Goal: Task Accomplishment & Management: Use online tool/utility

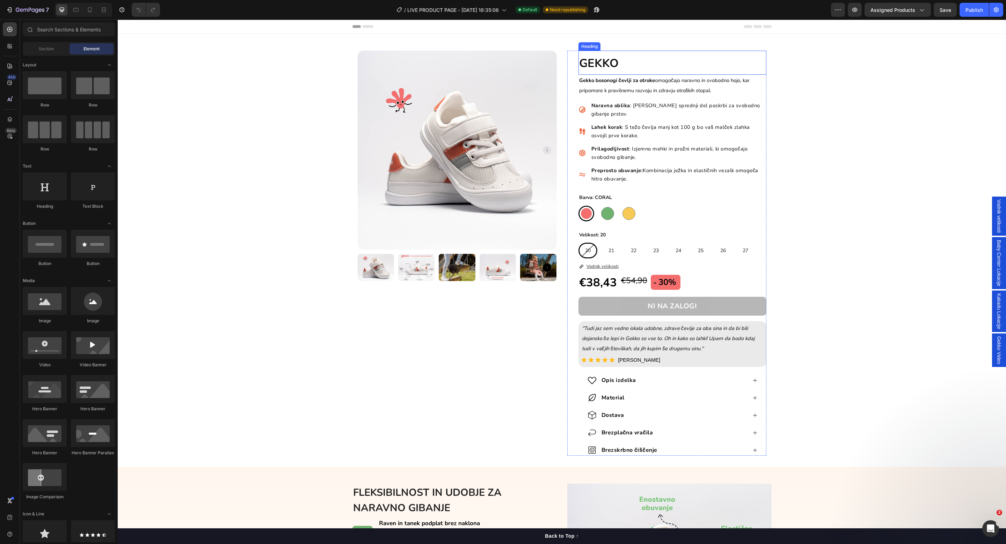
click at [602, 62] on strong "GEKKO" at bounding box center [598, 64] width 39 height 16
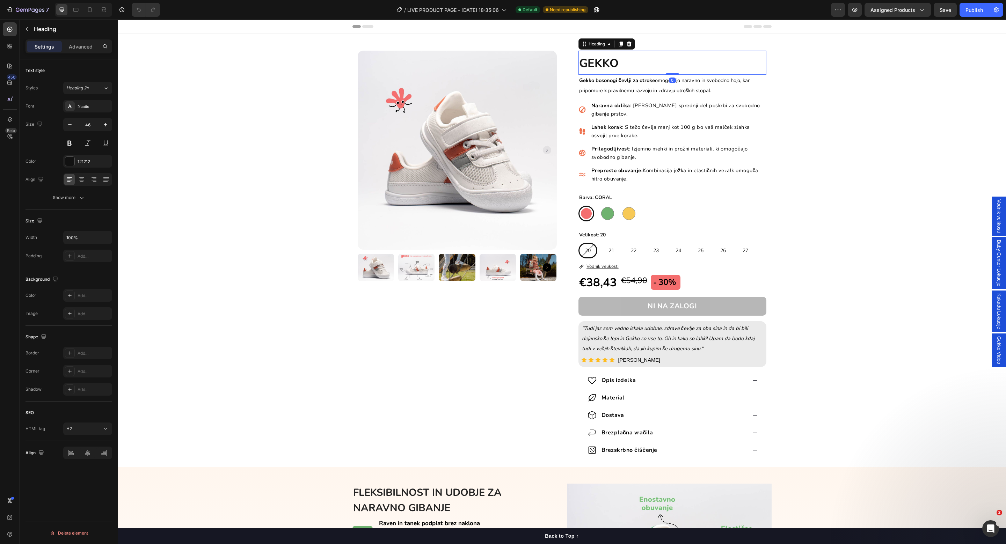
click at [614, 63] on strong "GEKKO" at bounding box center [598, 64] width 39 height 16
click at [946, 12] on span "Save" at bounding box center [946, 10] width 12 height 6
click at [89, 8] on icon at bounding box center [89, 9] width 7 height 7
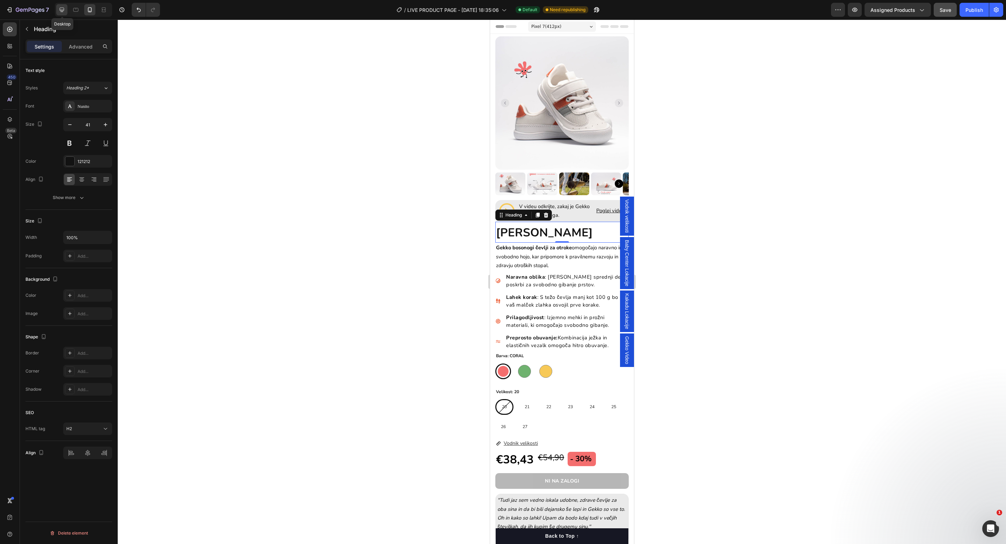
click at [63, 12] on icon at bounding box center [61, 9] width 7 height 7
type input "46"
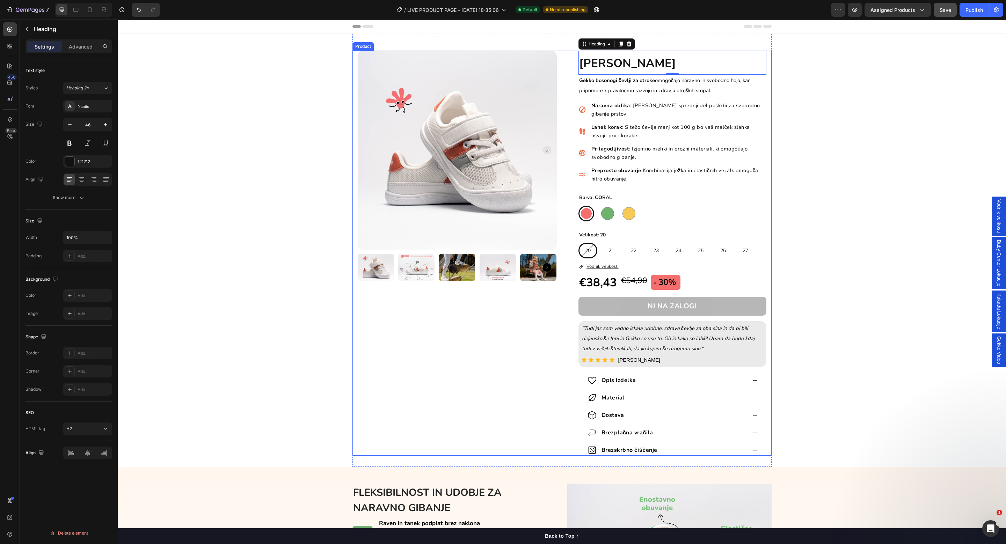
scroll to position [7, 0]
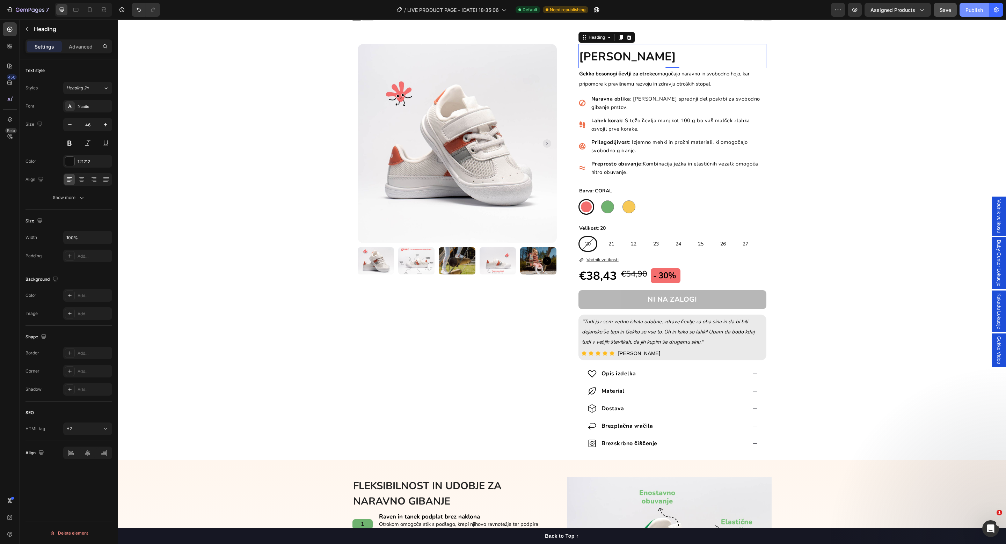
click at [964, 15] on button "Publish" at bounding box center [974, 10] width 29 height 14
click at [39, 11] on icon "button" at bounding box center [40, 9] width 3 height 3
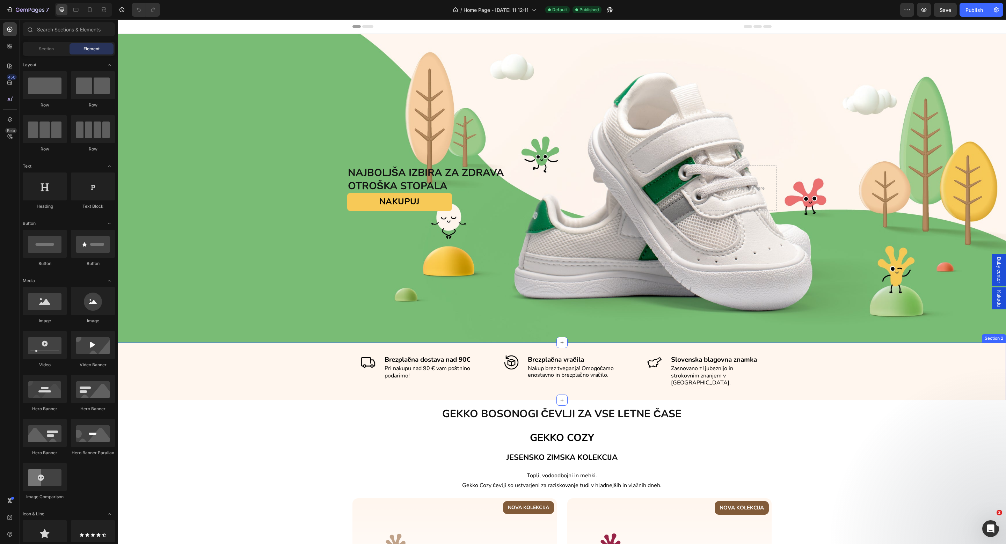
click at [299, 359] on div "Image Brezplačna dostava nad 90€ Text block Pri nakupu nad 90 € vam poštnino po…" at bounding box center [562, 371] width 878 height 49
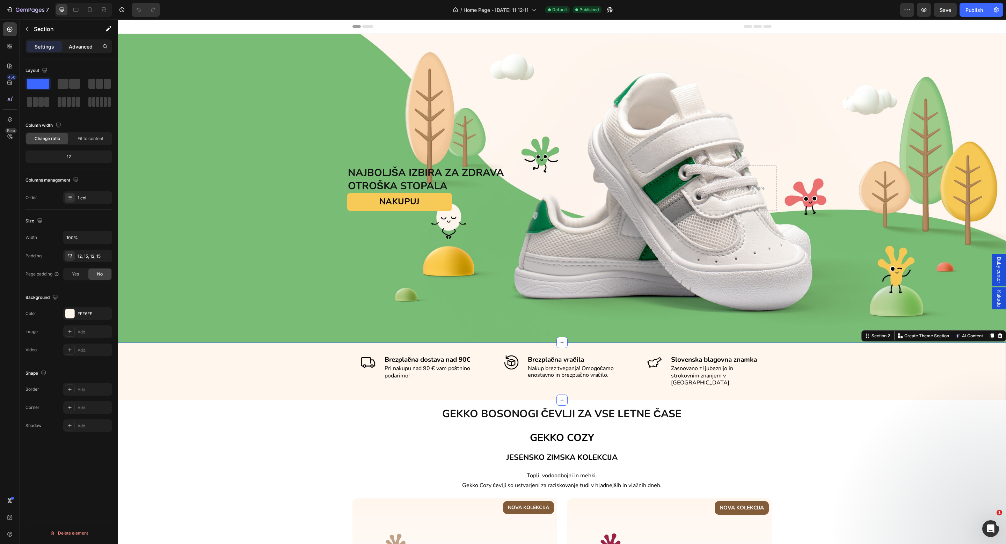
click at [74, 41] on div "Advanced" at bounding box center [80, 46] width 35 height 11
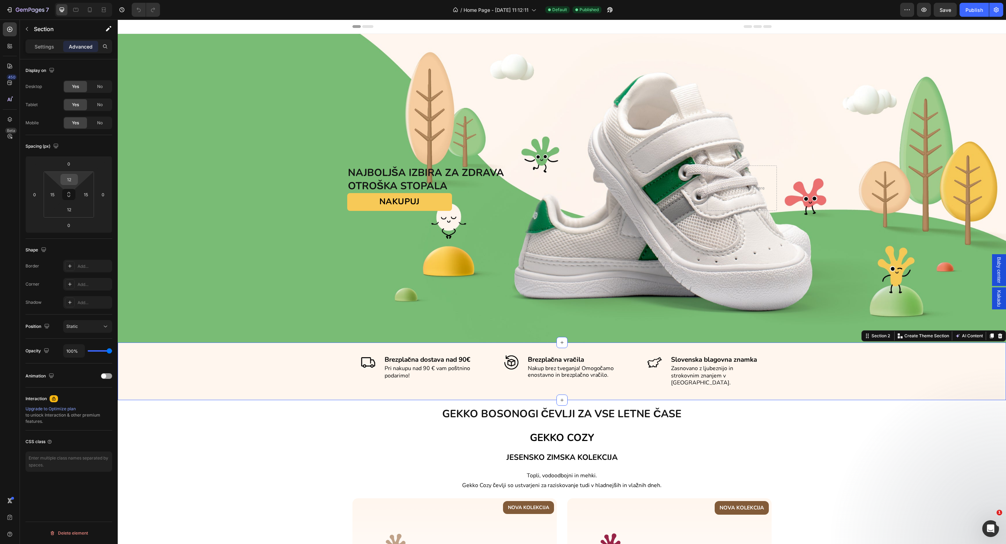
click at [69, 183] on input "12" at bounding box center [69, 179] width 14 height 10
click at [78, 222] on div "S 8px" at bounding box center [84, 227] width 43 height 10
type input "8"
click at [65, 206] on input "12" at bounding box center [69, 209] width 14 height 10
click at [83, 258] on p "S 8px" at bounding box center [86, 256] width 31 height 5
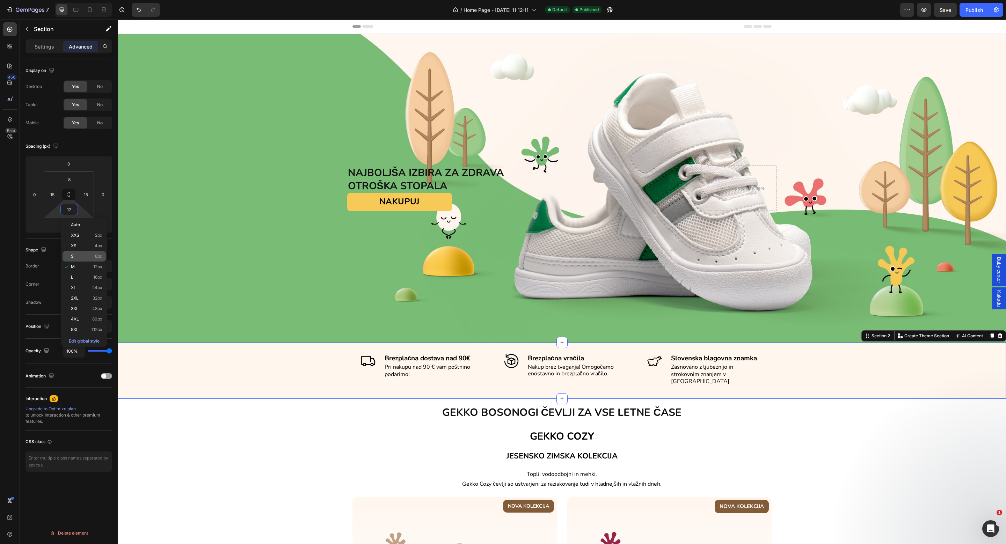
type input "8"
click at [67, 178] on input "8" at bounding box center [69, 179] width 14 height 10
click at [77, 214] on p "XS 4px" at bounding box center [86, 216] width 31 height 5
type input "4"
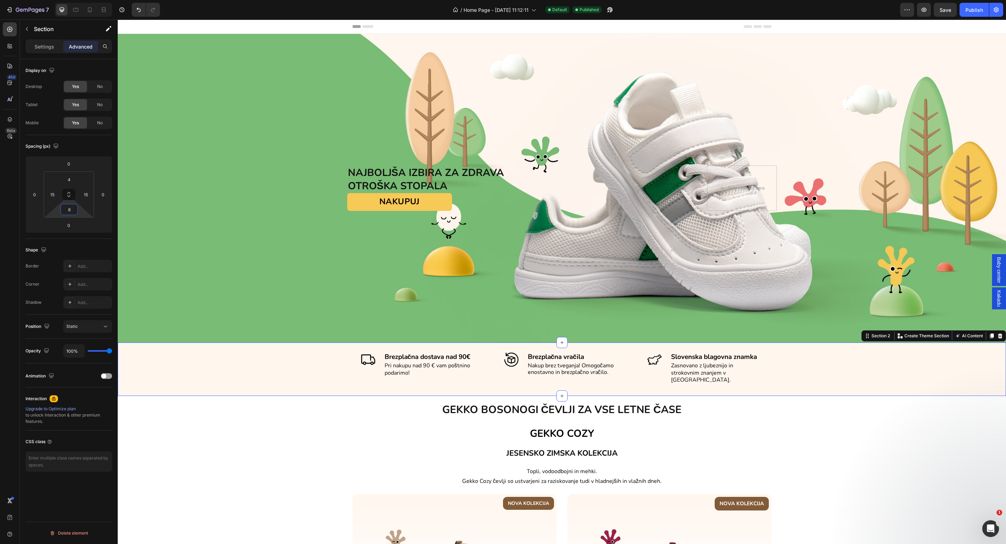
click at [66, 0] on html "7 Version history / Home Page - [DATE] 11:12:11 Default Published Preview Save …" at bounding box center [503, 0] width 1006 height 0
click at [70, 210] on input "8" at bounding box center [69, 209] width 14 height 10
click at [85, 246] on p "XS 4px" at bounding box center [86, 246] width 31 height 5
type input "4"
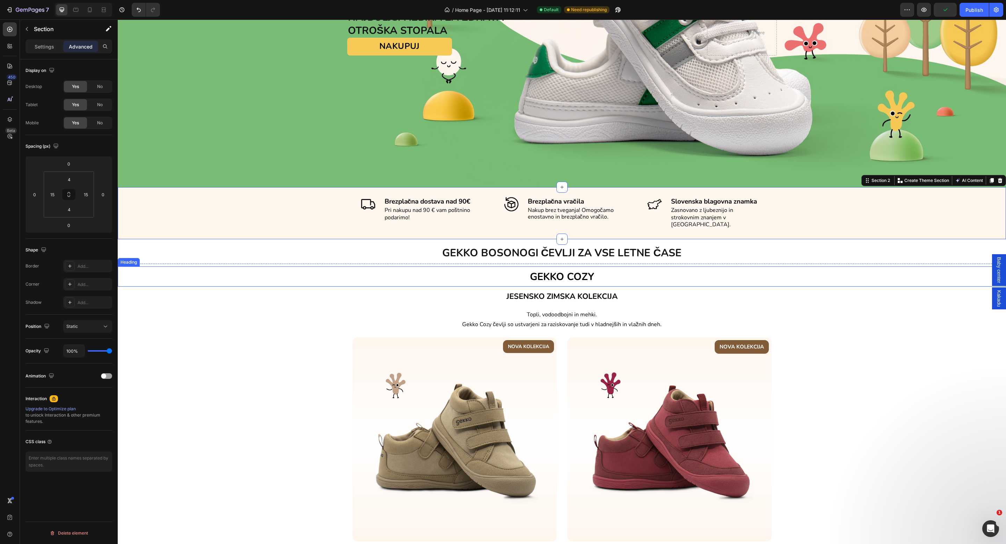
scroll to position [157, 0]
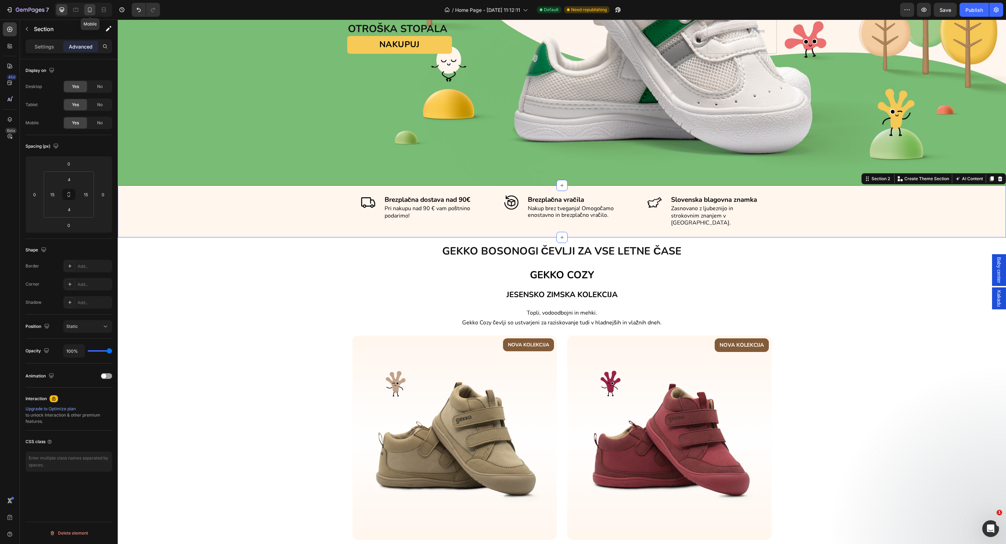
click at [92, 11] on icon at bounding box center [89, 9] width 7 height 7
type input "12"
type input "8"
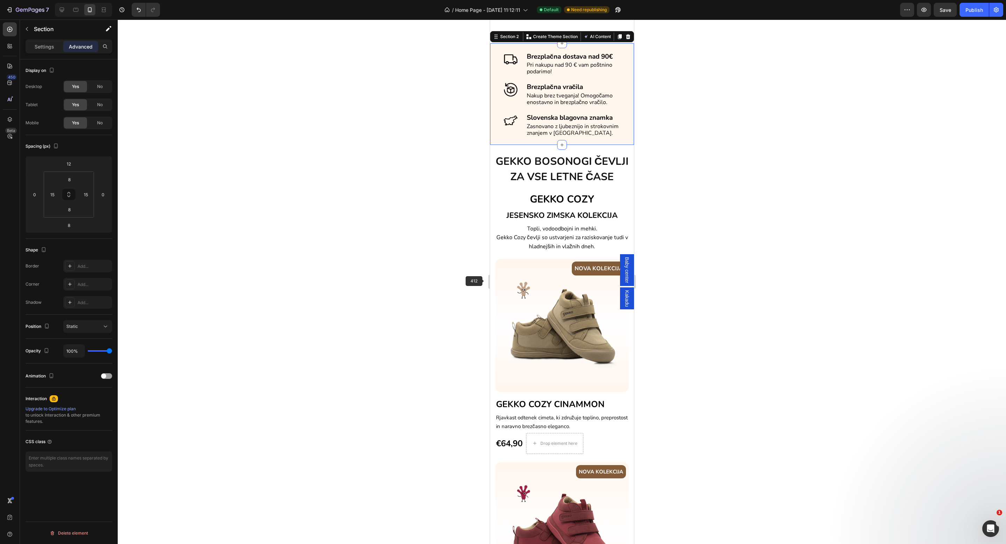
scroll to position [45, 0]
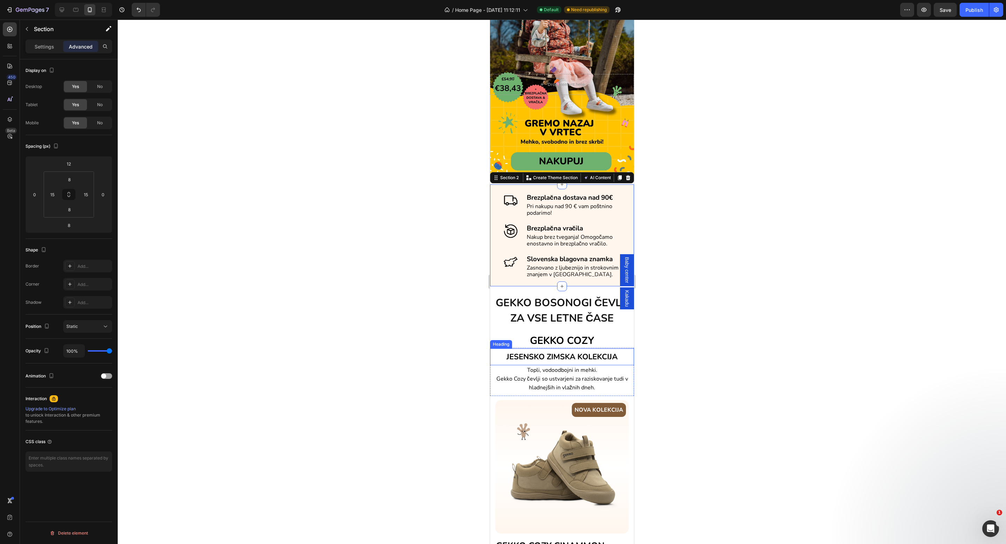
click at [584, 362] on span "JESENSKO ZIMSKA KOLEKCIJA" at bounding box center [561, 357] width 111 height 10
click at [517, 184] on div "Image Brezplačna dostava nad 90€ Text block Pri nakupu nad 90 € vam poštnino po…" at bounding box center [562, 235] width 144 height 102
click at [67, 169] on input "12" at bounding box center [69, 164] width 14 height 10
click at [72, 187] on div "XXS 2px" at bounding box center [83, 189] width 43 height 10
type input "2"
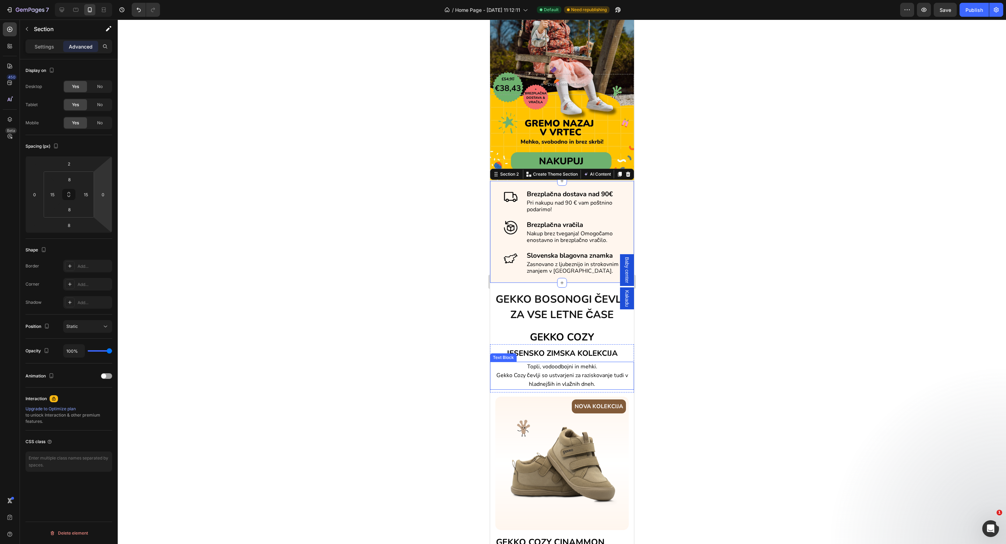
click at [589, 371] on span "Topli, vodoodbojni in mehki." at bounding box center [562, 367] width 70 height 8
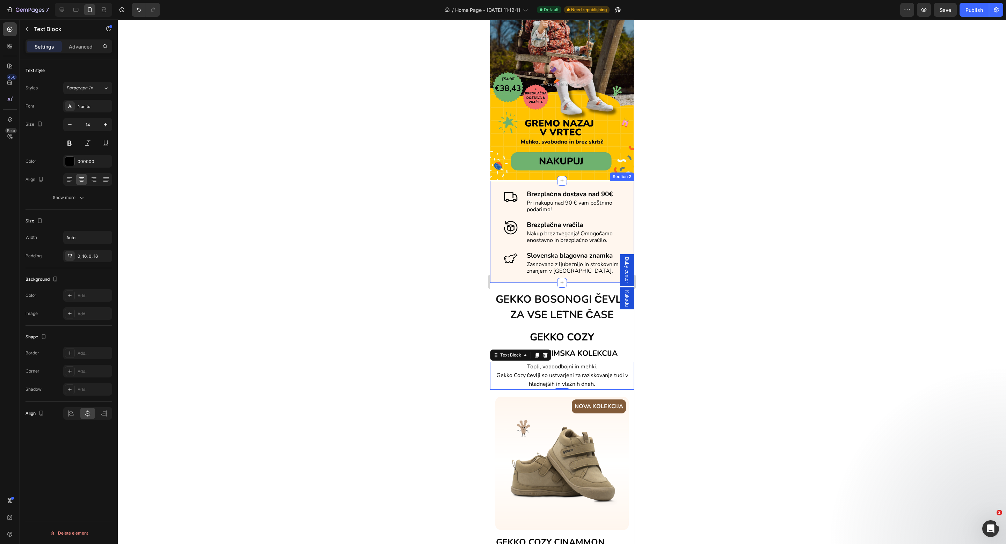
click at [494, 283] on div "Image Brezplačna dostava nad 90€ Text block Pri nakupu nad 90 € vam poštnino po…" at bounding box center [562, 232] width 144 height 102
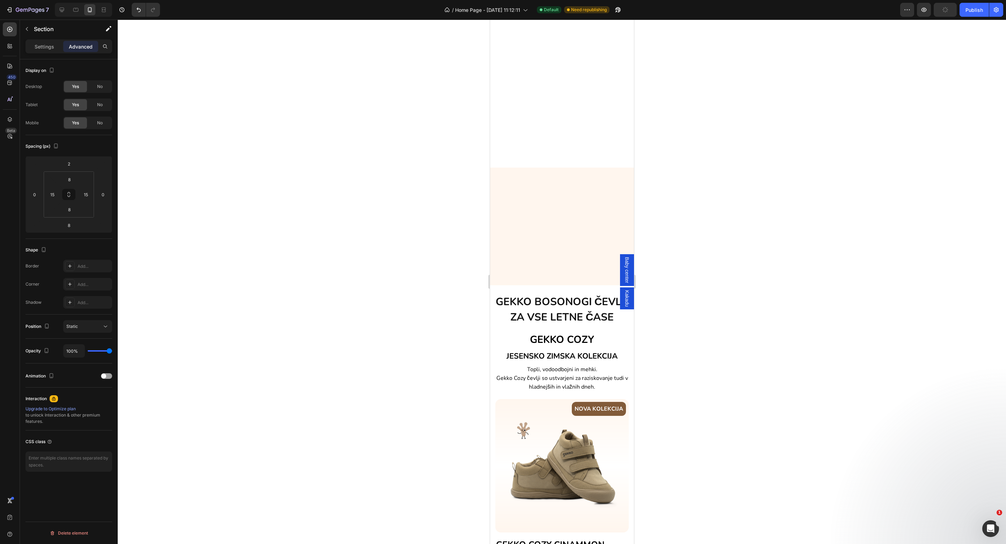
scroll to position [360, 0]
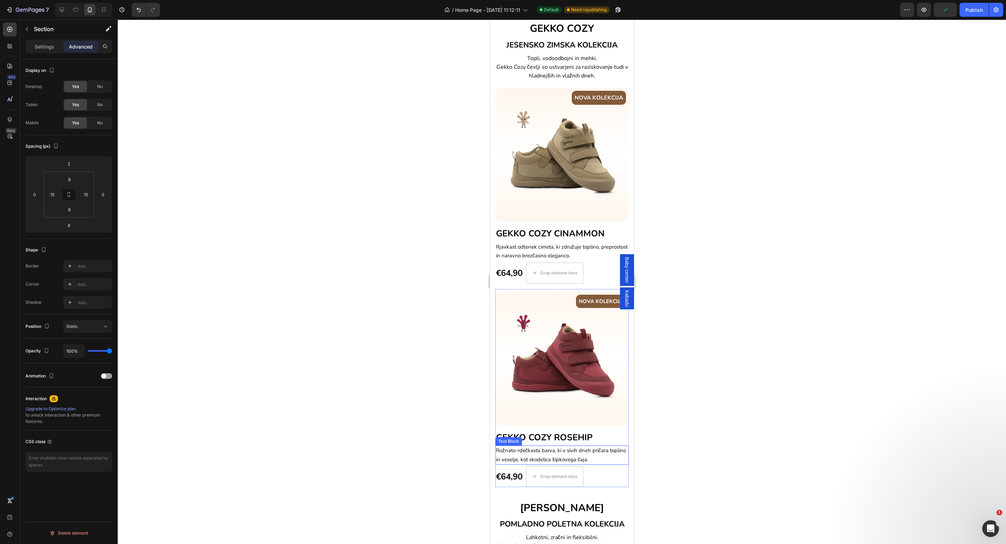
click at [583, 453] on span "Rožnato-rdečkasta barva, ki v sivih dneh pričara toplino in veselje, kot skodel…" at bounding box center [561, 455] width 130 height 16
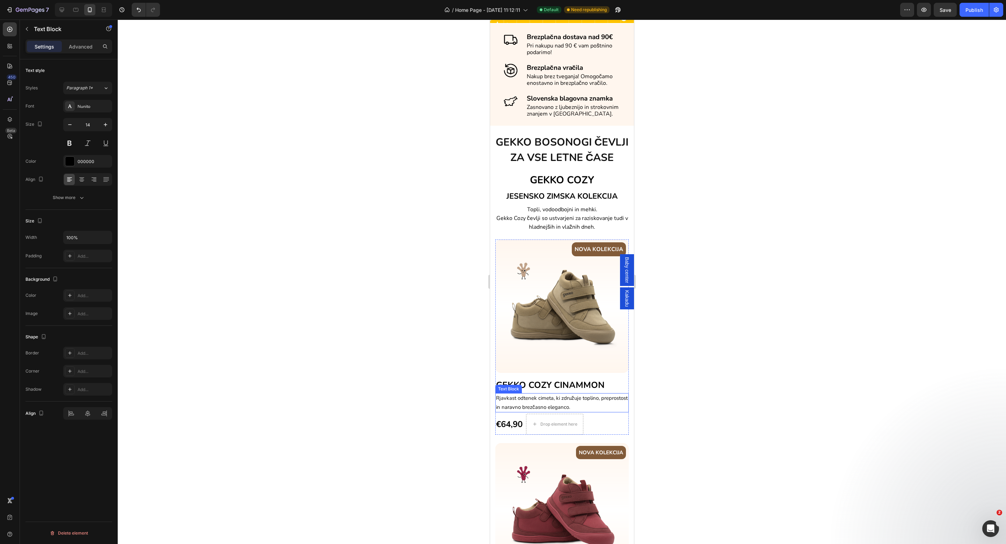
scroll to position [45, 0]
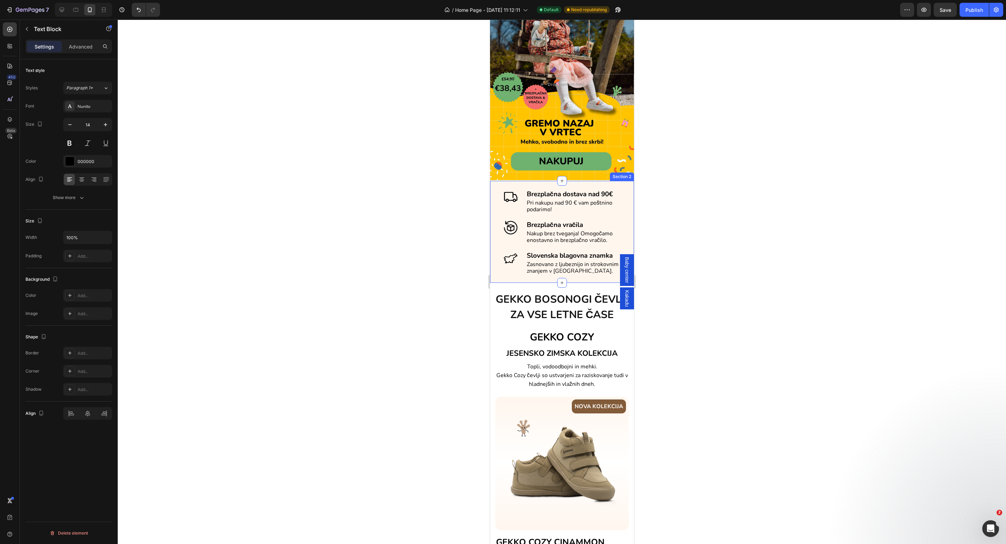
click at [623, 203] on div "Image Brezplačna dostava nad 90€ Text block Pri nakupu nad 90 € vam poštnino po…" at bounding box center [562, 232] width 144 height 102
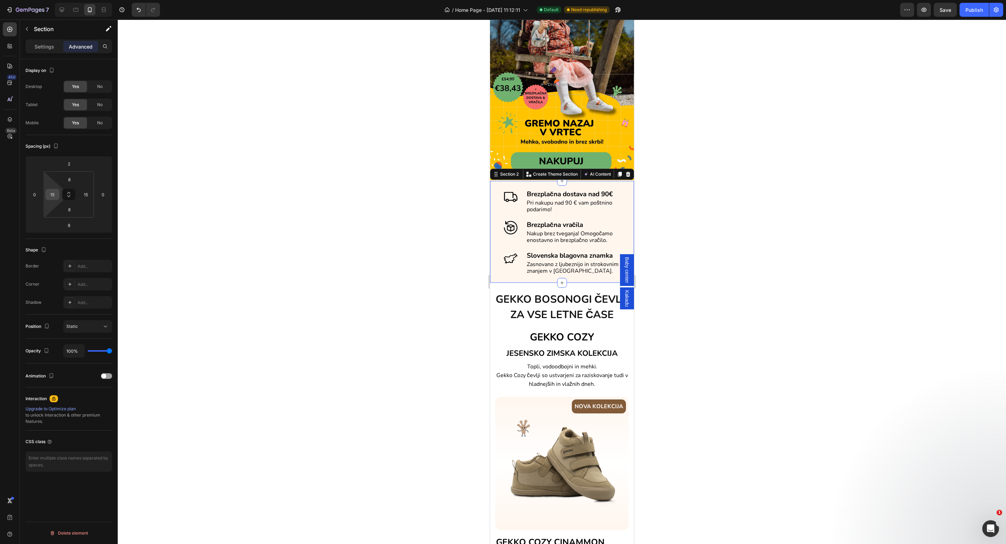
click at [47, 192] on div "15" at bounding box center [52, 194] width 14 height 11
click at [57, 248] on div "M 12px" at bounding box center [67, 252] width 43 height 10
type input "12"
click at [85, 198] on input "15" at bounding box center [86, 194] width 10 height 10
click at [92, 252] on p "M 12px" at bounding box center [103, 251] width 31 height 5
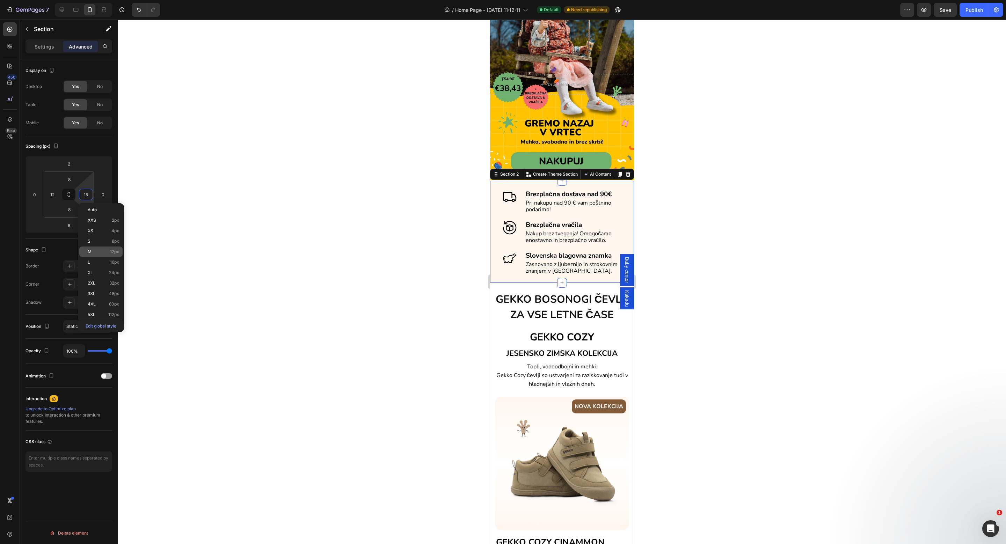
type input "12"
click at [50, 195] on input "12" at bounding box center [52, 194] width 10 height 10
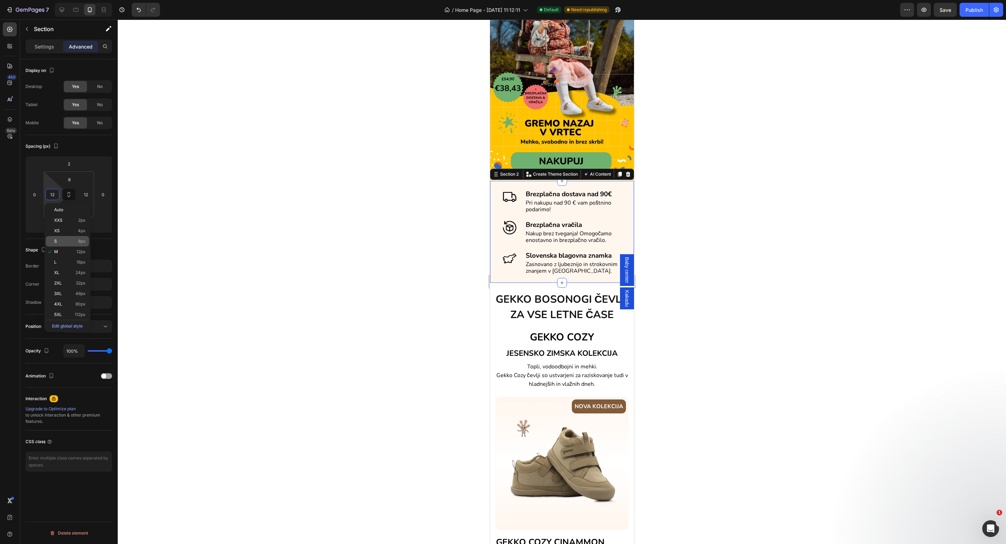
click at [60, 238] on div "S 8px" at bounding box center [67, 241] width 43 height 10
type input "8"
click at [81, 196] on input "12" at bounding box center [86, 194] width 10 height 10
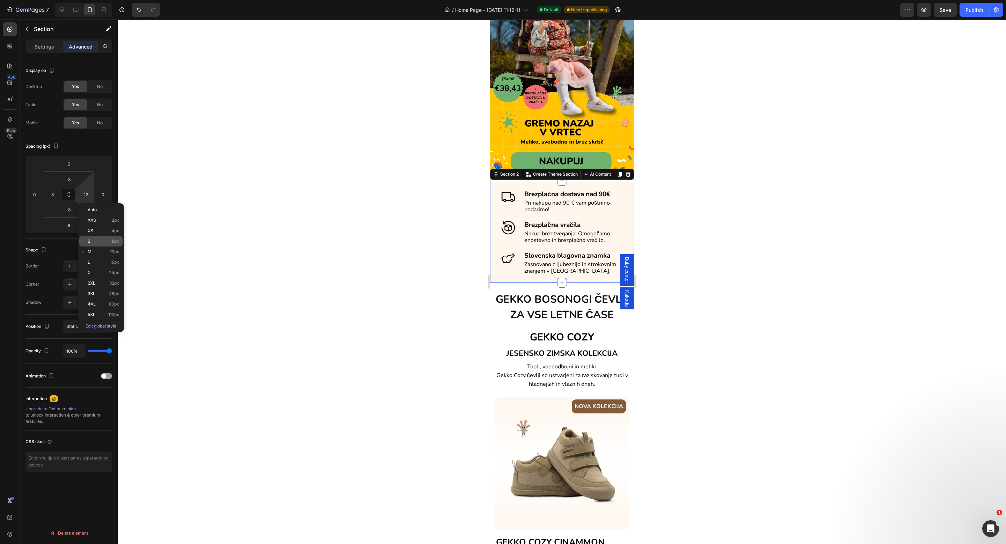
click at [85, 239] on div "S 8px" at bounding box center [100, 241] width 43 height 10
type input "8"
click at [51, 195] on input "8" at bounding box center [52, 194] width 10 height 10
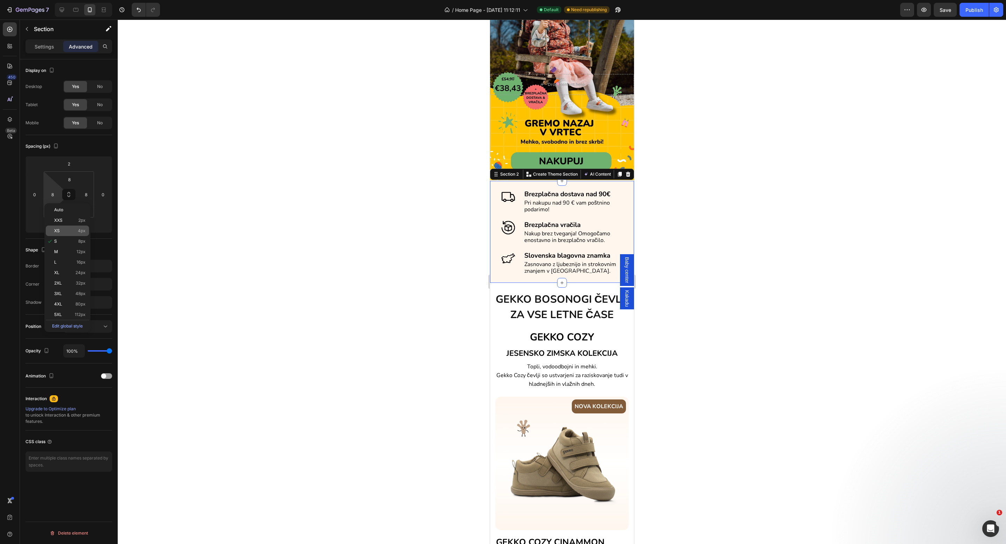
click at [60, 231] on p "XS 4px" at bounding box center [69, 231] width 31 height 5
type input "4"
click at [84, 198] on input "8" at bounding box center [86, 194] width 10 height 10
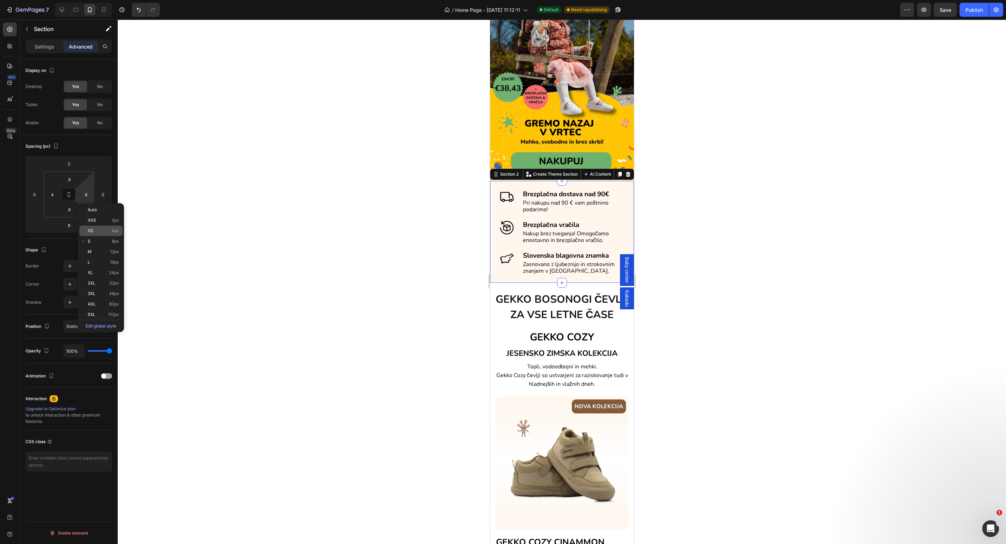
click at [88, 229] on span "XS" at bounding box center [91, 231] width 6 height 5
type input "4"
click at [61, 10] on icon at bounding box center [62, 10] width 5 height 5
type input "0"
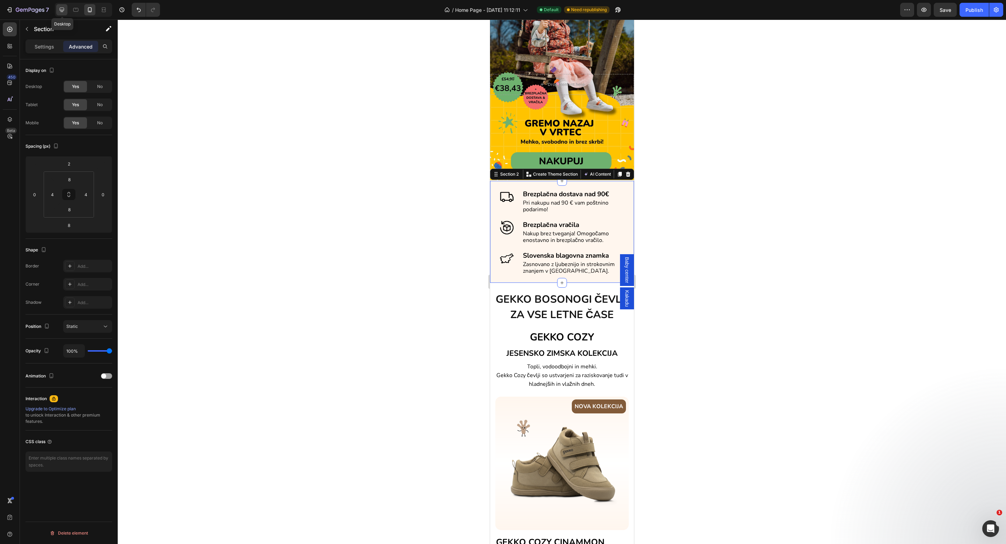
type input "4"
type input "15"
type input "4"
type input "15"
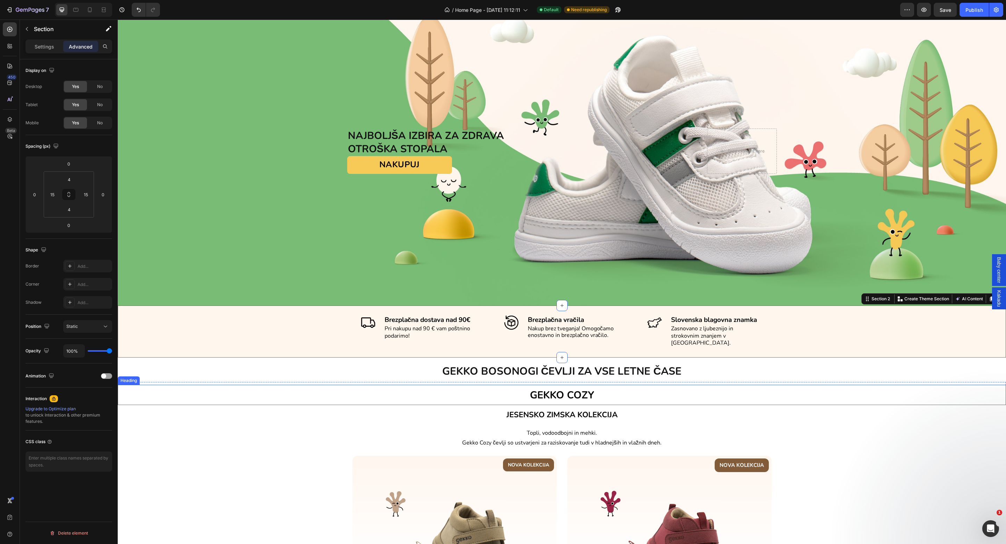
scroll to position [34, 0]
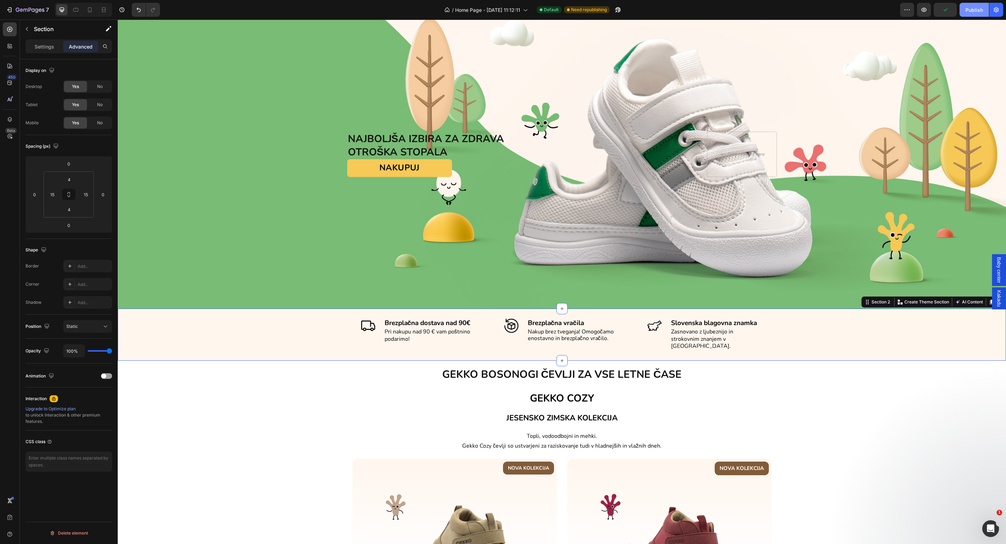
click at [974, 12] on div "Publish" at bounding box center [974, 9] width 17 height 7
click at [988, 530] on icon "Open Intercom Messenger" at bounding box center [990, 528] width 12 height 12
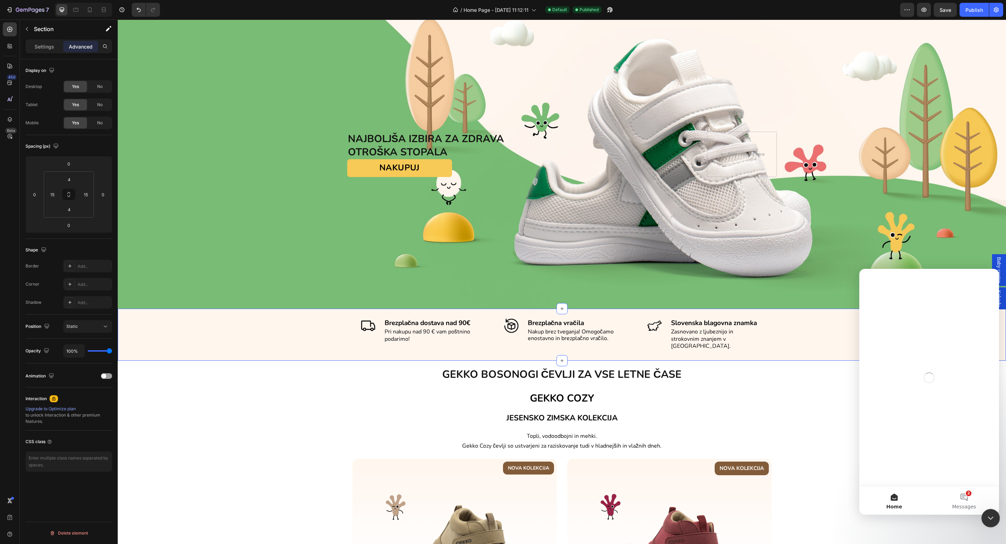
scroll to position [0, 0]
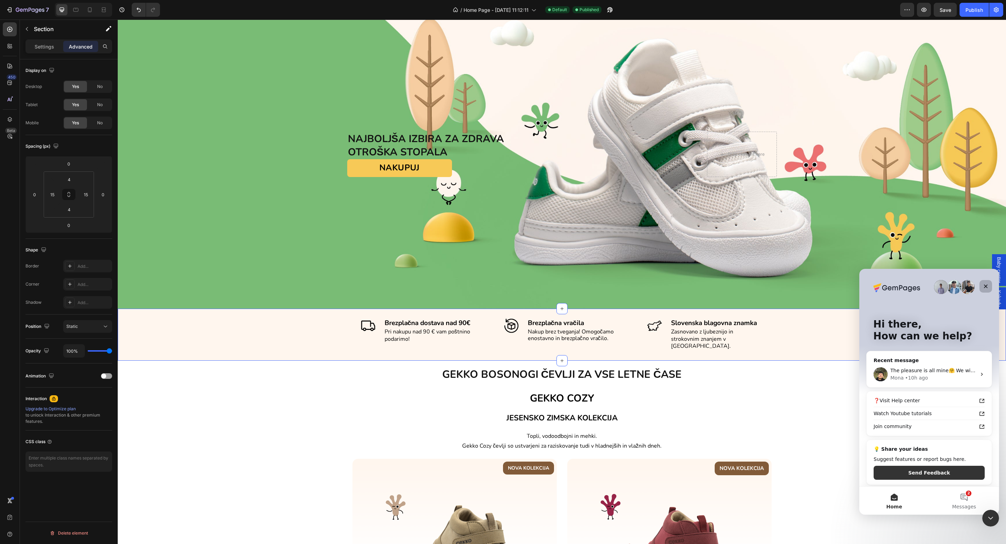
click at [983, 286] on icon "Close" at bounding box center [986, 287] width 6 height 6
